Goal: Book appointment/travel/reservation

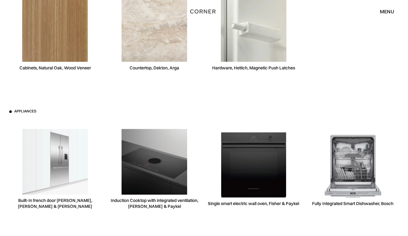
scroll to position [1737, 0]
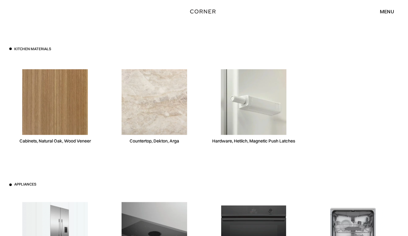
click at [62, 117] on img at bounding box center [55, 102] width 66 height 66
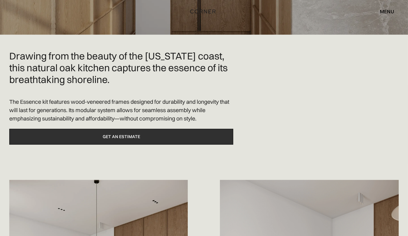
scroll to position [152, 0]
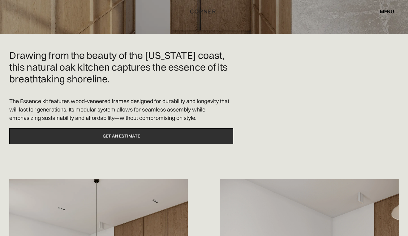
click at [128, 137] on link "Get an estimate" at bounding box center [121, 136] width 224 height 16
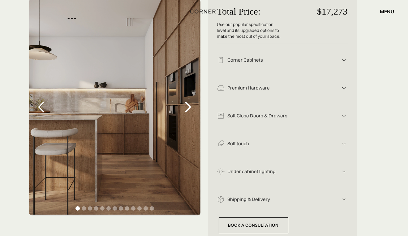
scroll to position [130, 0]
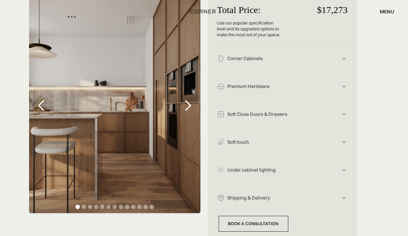
click at [346, 57] on img at bounding box center [343, 58] width 7 height 7
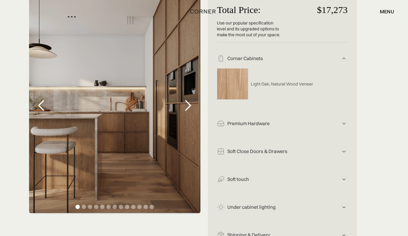
click at [346, 57] on img at bounding box center [343, 58] width 7 height 7
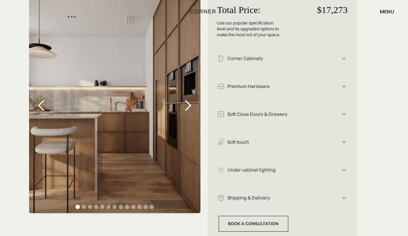
click at [345, 81] on div "Premium Hardware [PERSON_NAME] hardware combines German-engineered precision, p…" at bounding box center [282, 84] width 131 height 28
click at [345, 87] on img at bounding box center [343, 86] width 7 height 7
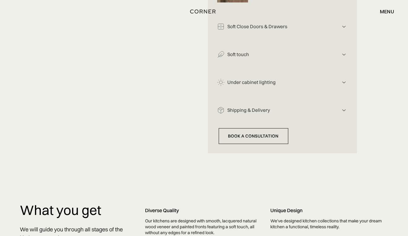
scroll to position [384, 0]
click at [345, 112] on img at bounding box center [343, 109] width 7 height 7
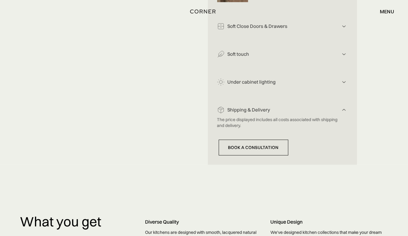
click at [340, 76] on div "Under cabinet lighting Illuminating the workspace below your cabinets improves …" at bounding box center [282, 80] width 131 height 28
click at [343, 81] on img at bounding box center [343, 81] width 7 height 7
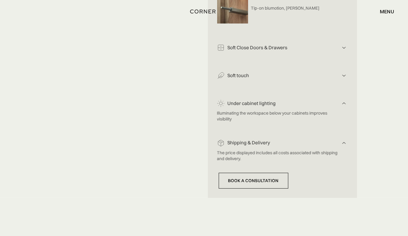
scroll to position [351, 0]
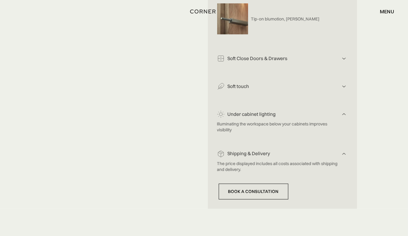
click at [342, 87] on img at bounding box center [343, 86] width 7 height 7
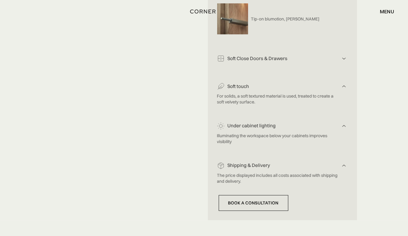
click at [345, 58] on img at bounding box center [343, 58] width 7 height 7
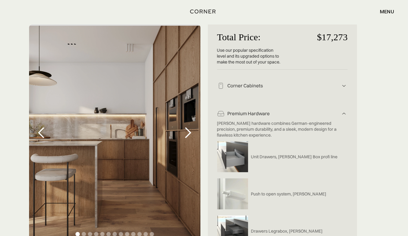
scroll to position [95, 0]
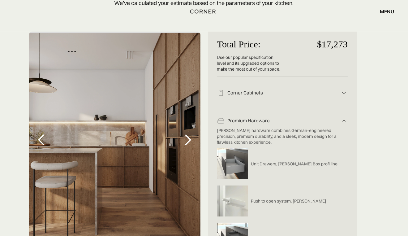
click at [344, 90] on img at bounding box center [343, 92] width 7 height 7
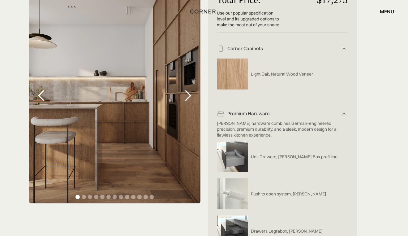
scroll to position [88, 0]
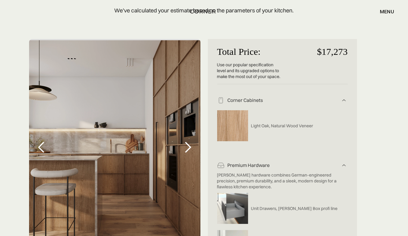
click at [179, 144] on div "next slide" at bounding box center [188, 147] width 25 height 217
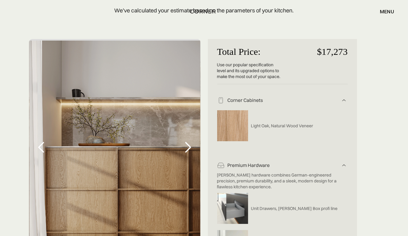
click at [179, 144] on div "next slide" at bounding box center [188, 147] width 25 height 217
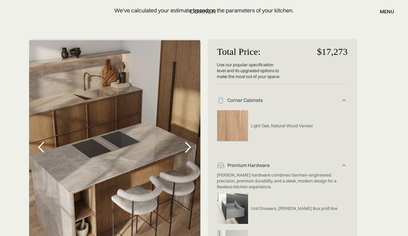
click at [179, 144] on div "next slide" at bounding box center [188, 147] width 25 height 217
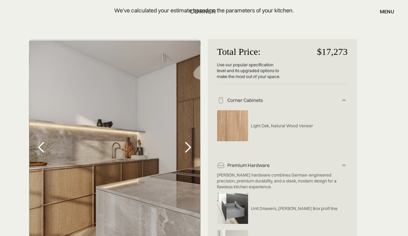
click at [179, 144] on div "next slide" at bounding box center [188, 147] width 25 height 217
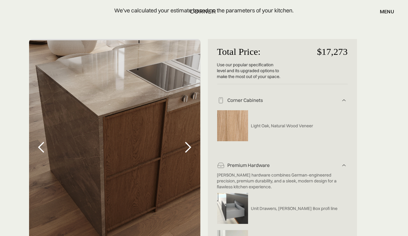
click at [39, 149] on div "previous slide" at bounding box center [41, 147] width 12 height 12
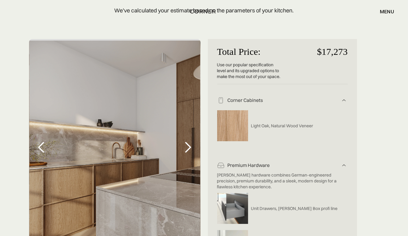
click at [39, 149] on div "previous slide" at bounding box center [41, 147] width 12 height 12
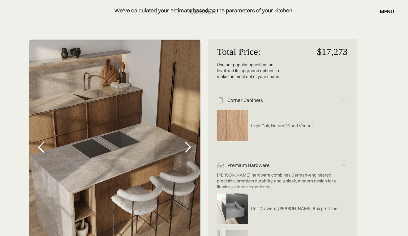
click at [39, 149] on div "previous slide" at bounding box center [41, 147] width 12 height 12
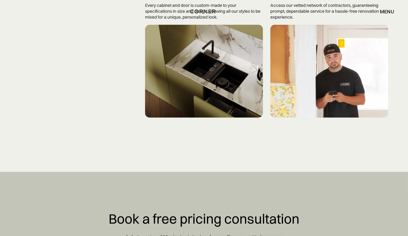
scroll to position [1031, 0]
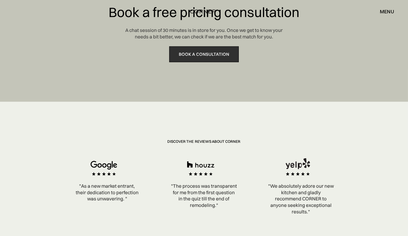
click at [192, 60] on link "Book a consultation" at bounding box center [204, 54] width 70 height 16
